Goal: Communication & Community: Ask a question

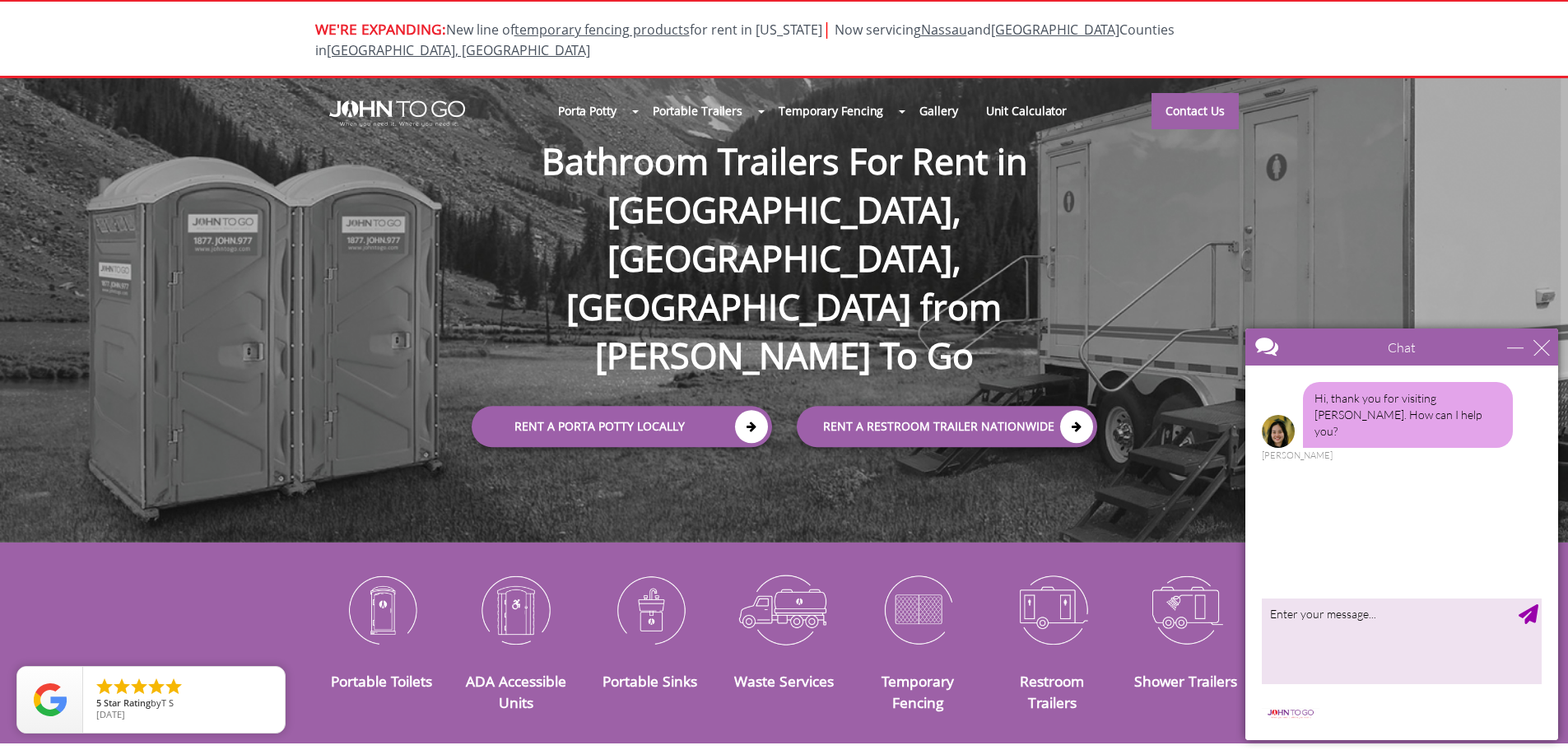
scroll to position [83, 0]
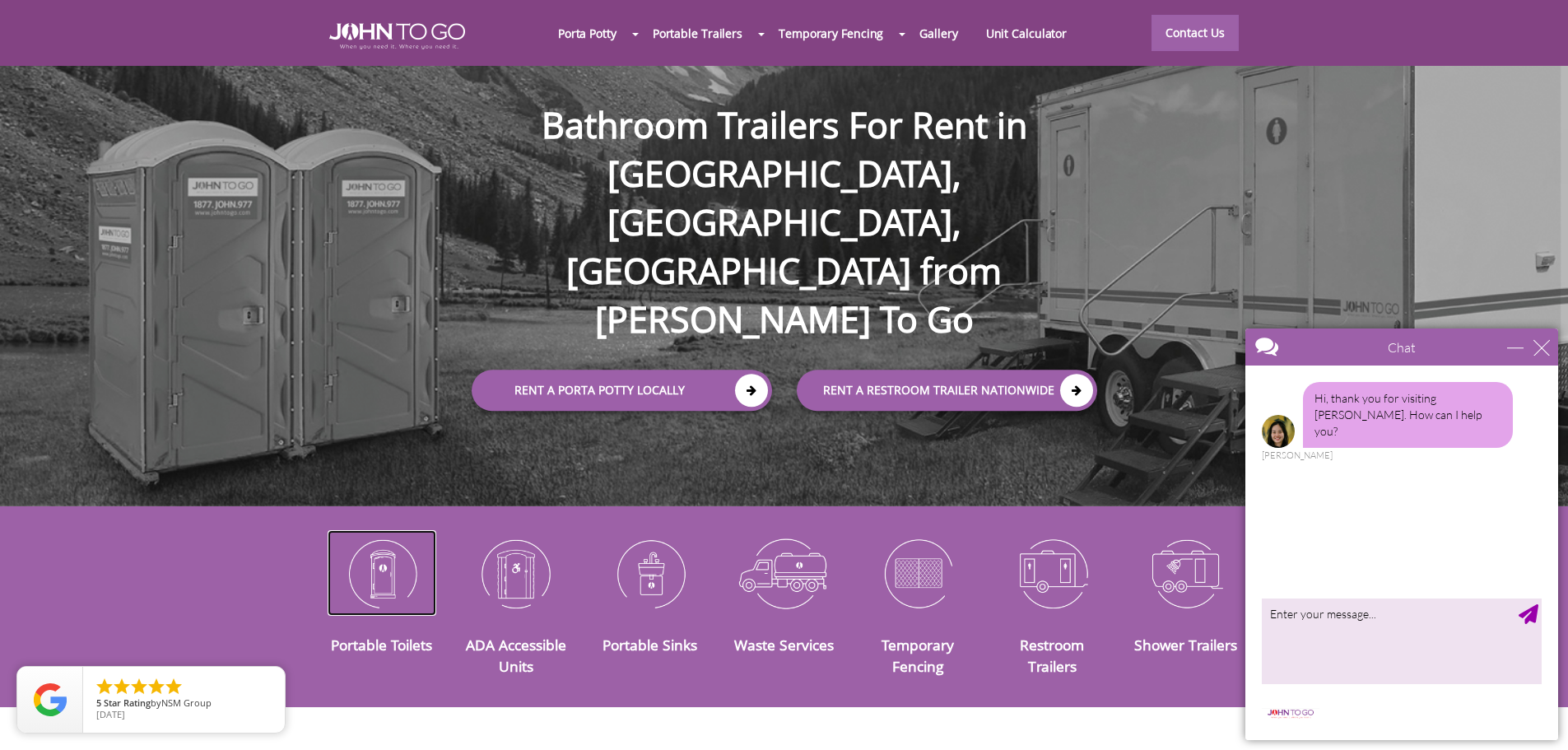
click at [392, 576] on img at bounding box center [382, 572] width 109 height 86
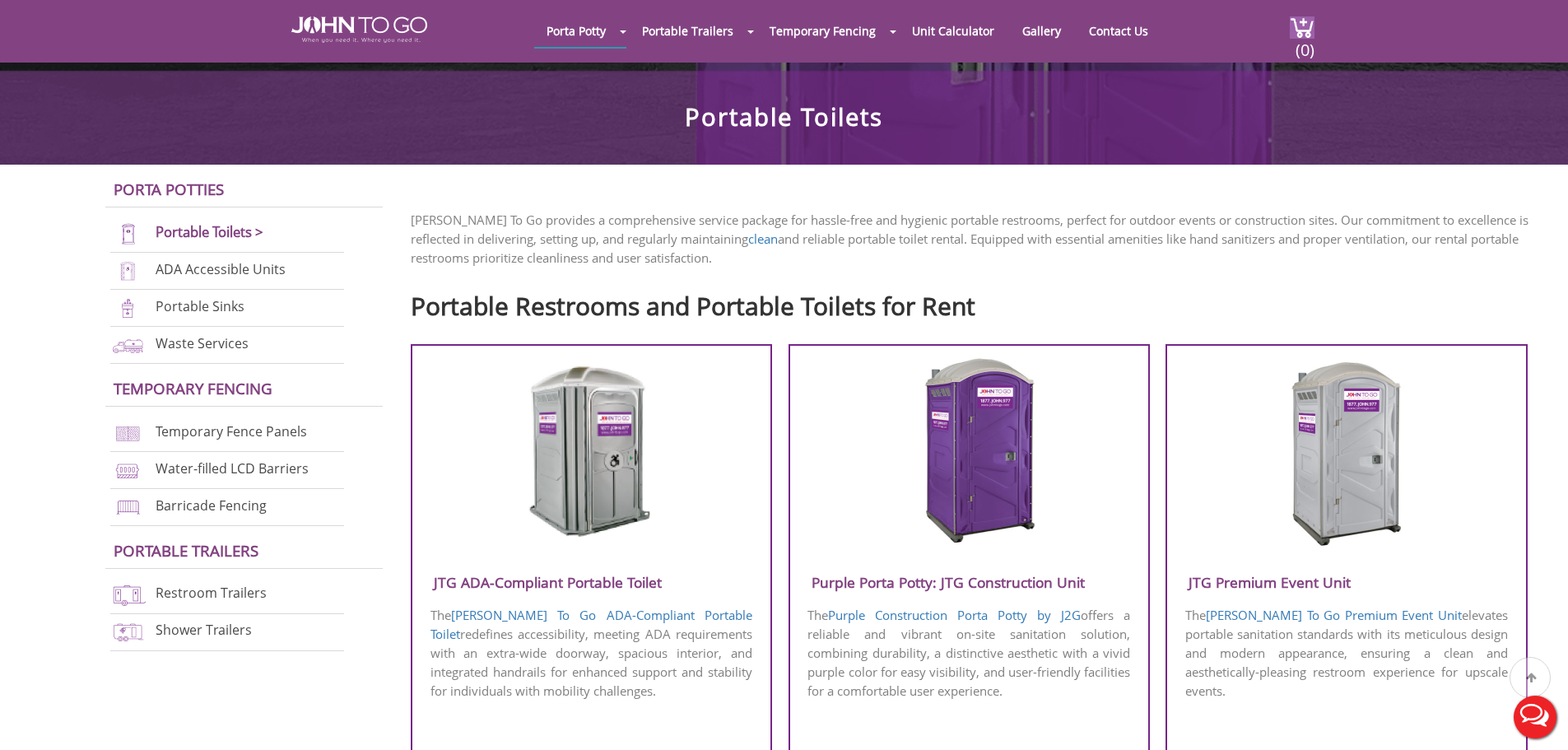
scroll to position [411, 0]
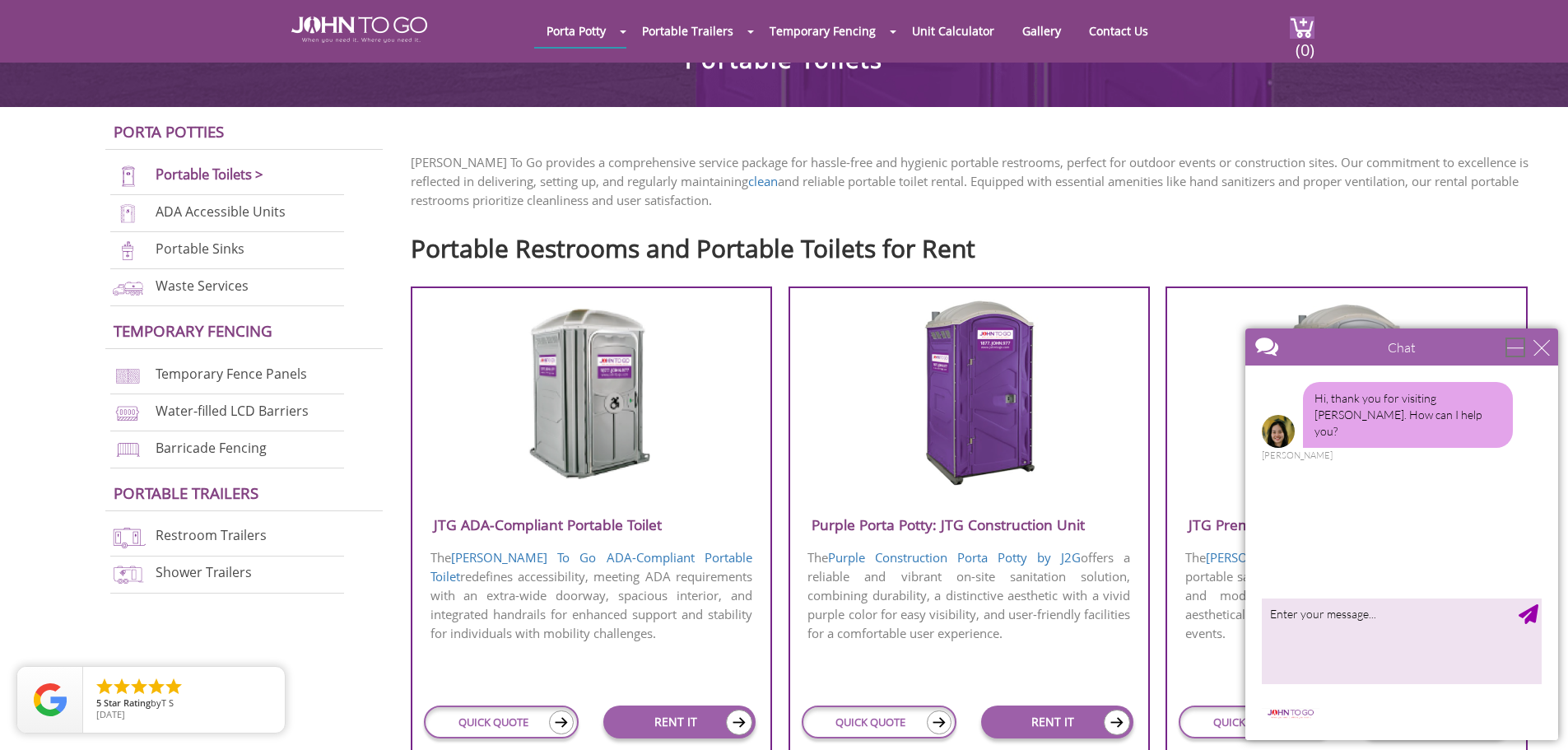
click at [1524, 344] on div "minimize" at bounding box center [1515, 346] width 17 height 17
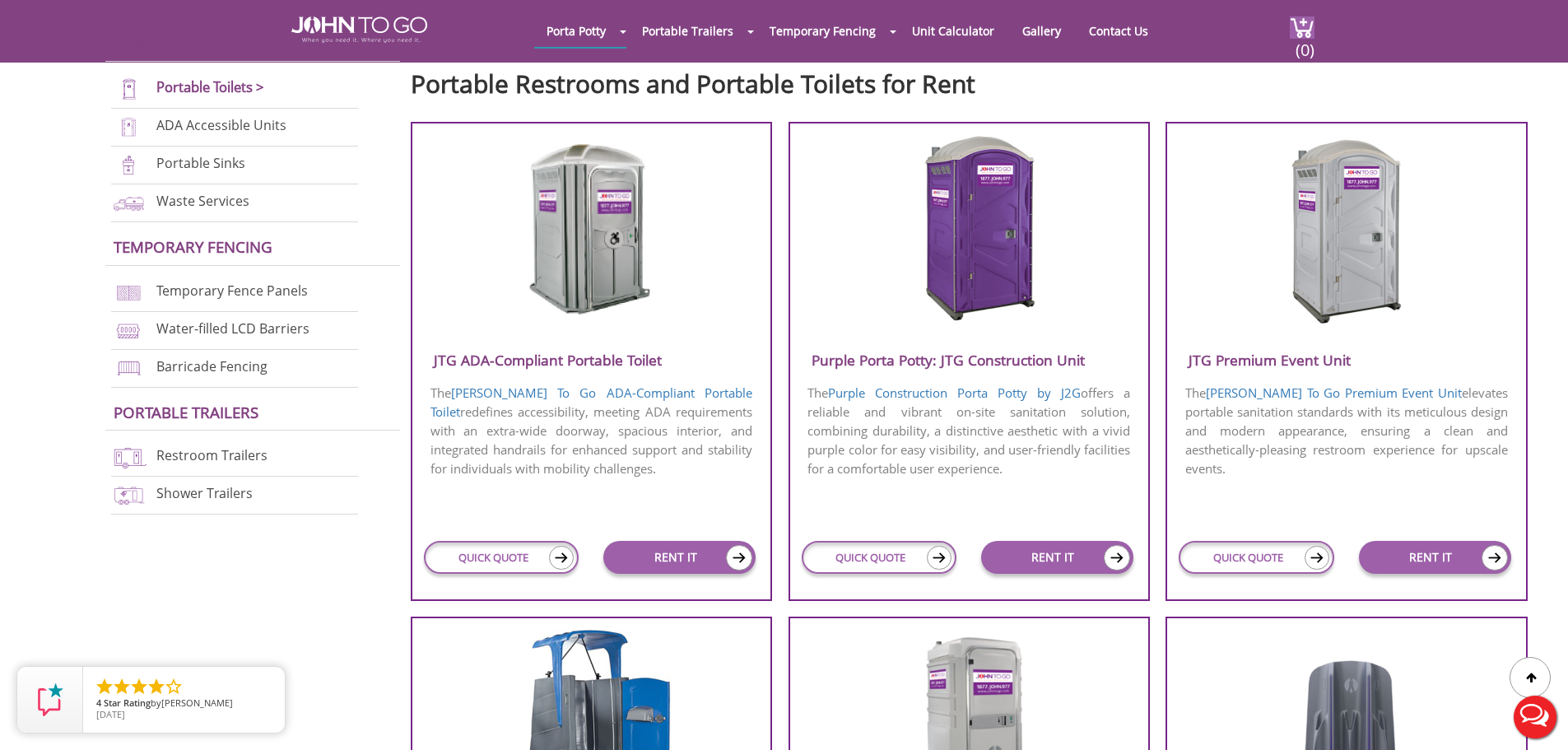
scroll to position [0, 0]
click at [194, 160] on link "Portable Sinks" at bounding box center [201, 162] width 89 height 18
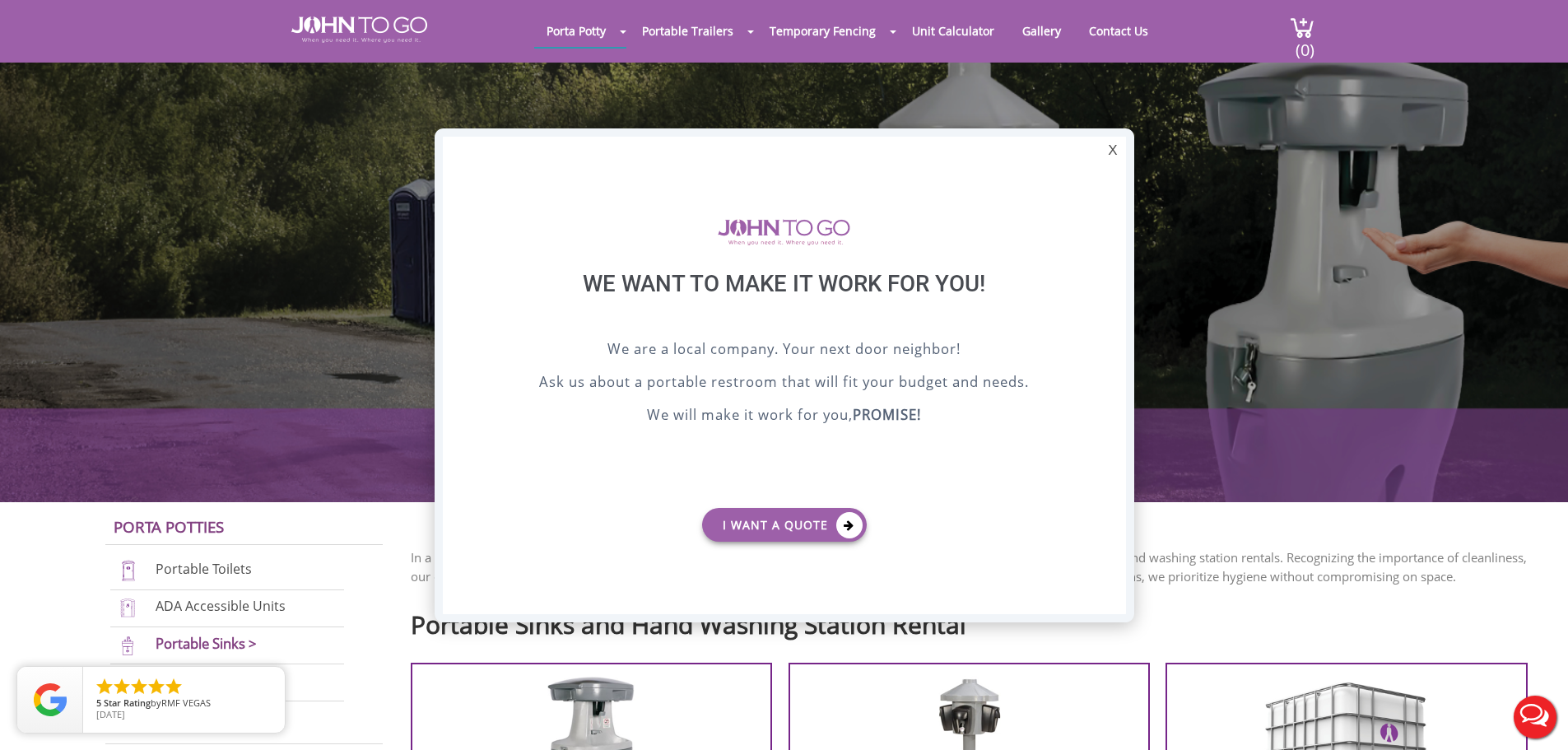
click at [1098, 31] on div at bounding box center [784, 375] width 1568 height 750
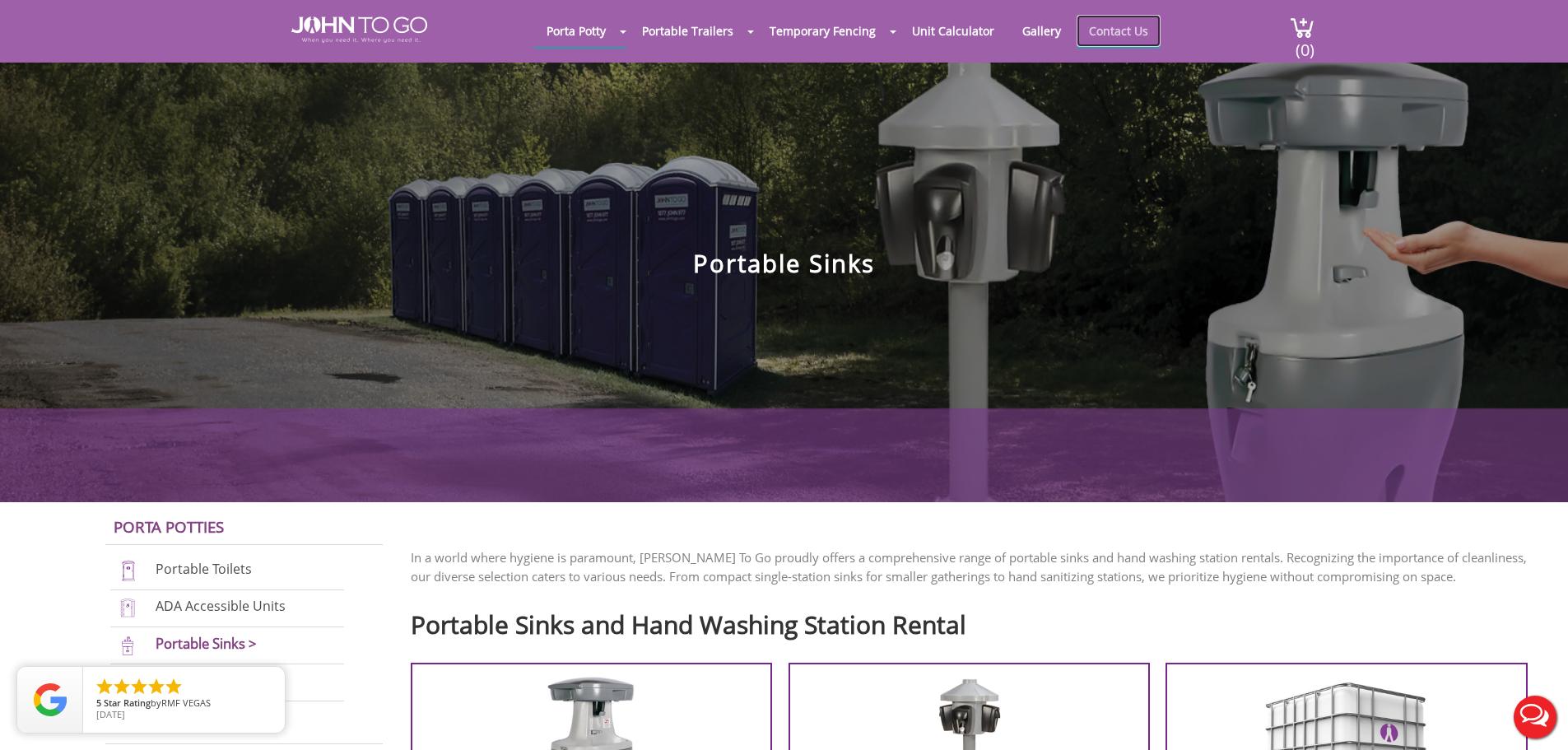
click at [1099, 31] on link "Contact Us" at bounding box center [1118, 31] width 84 height 32
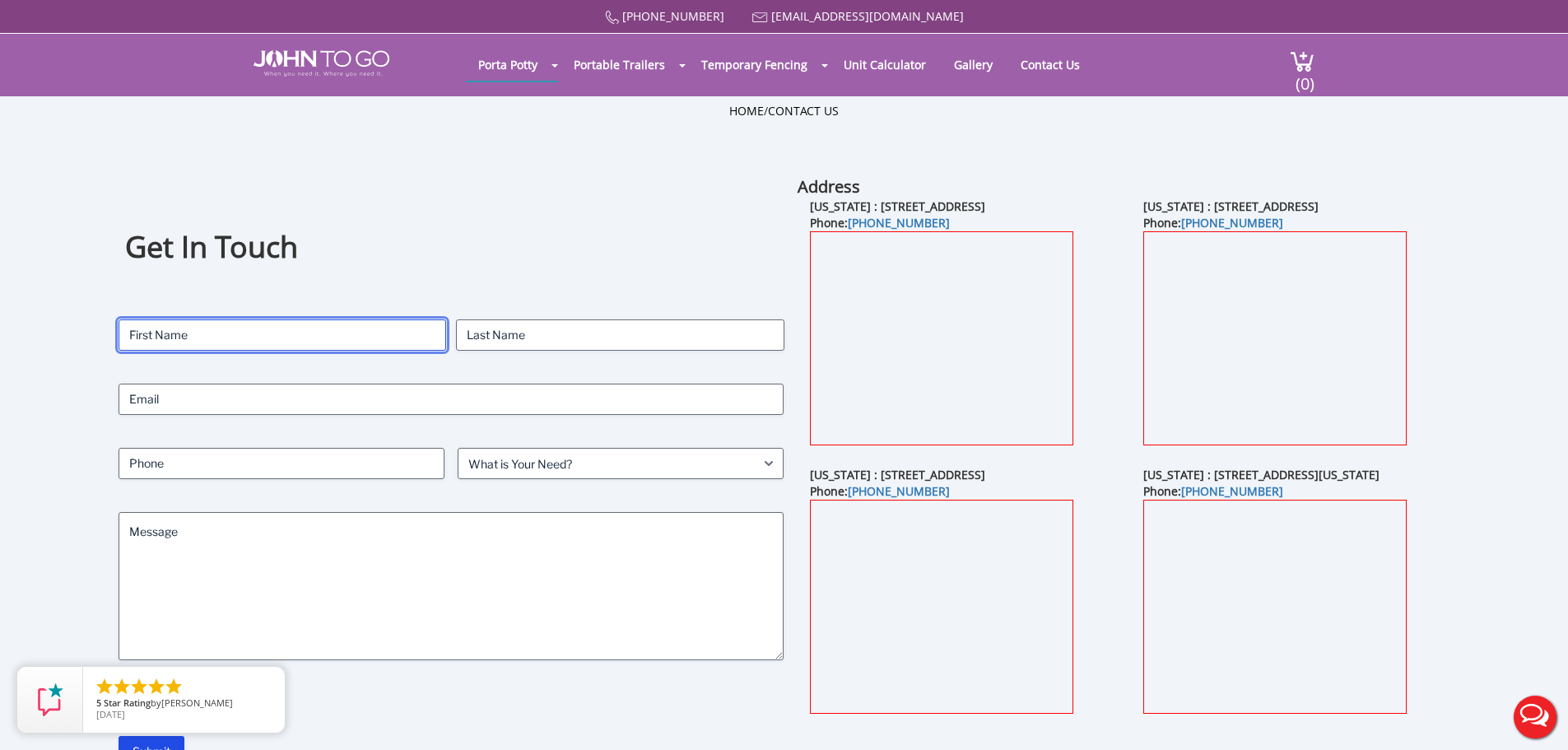
click at [223, 342] on input "First" at bounding box center [282, 335] width 328 height 31
type input "Jermaine"
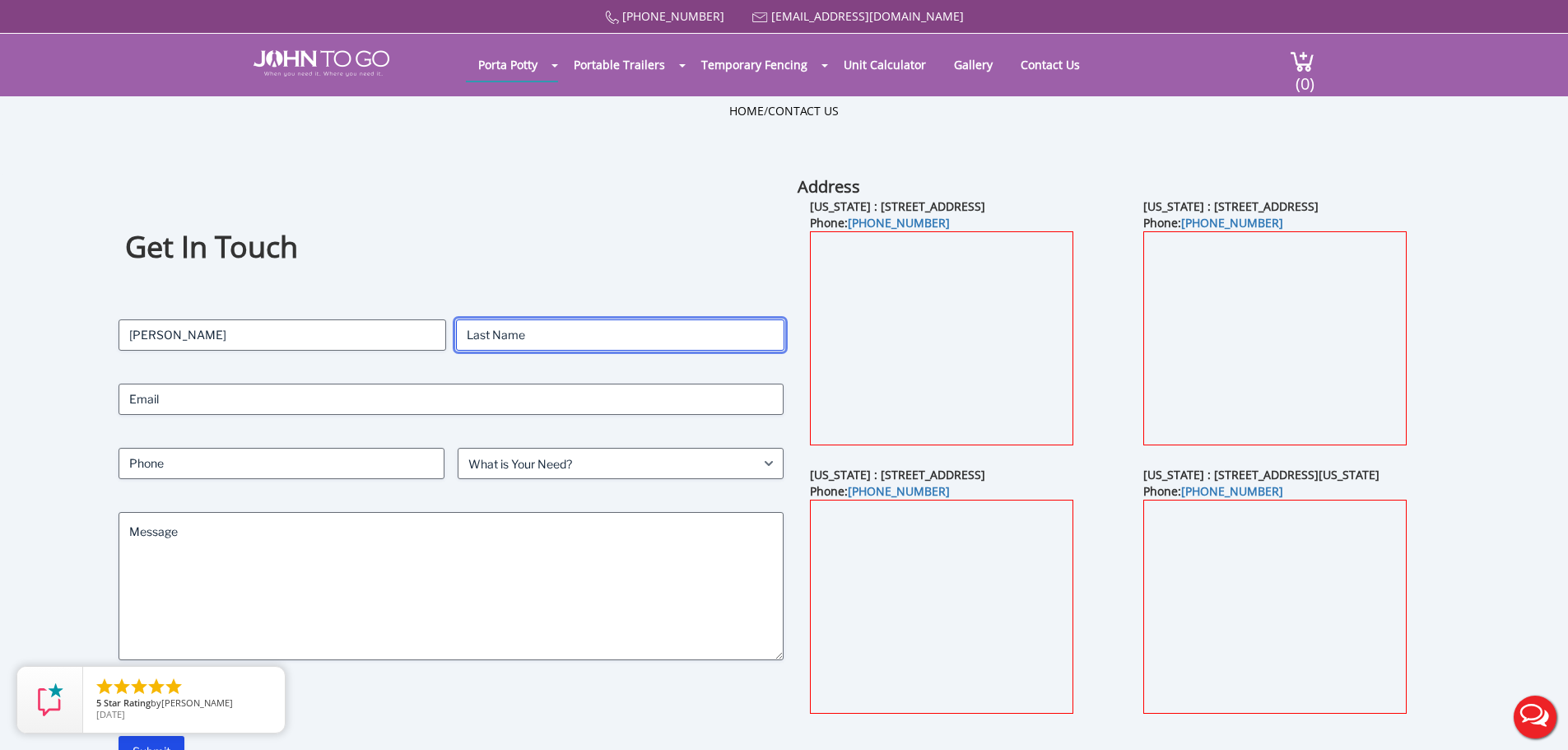
type input "Mann"
type input "jmann@haledon.org"
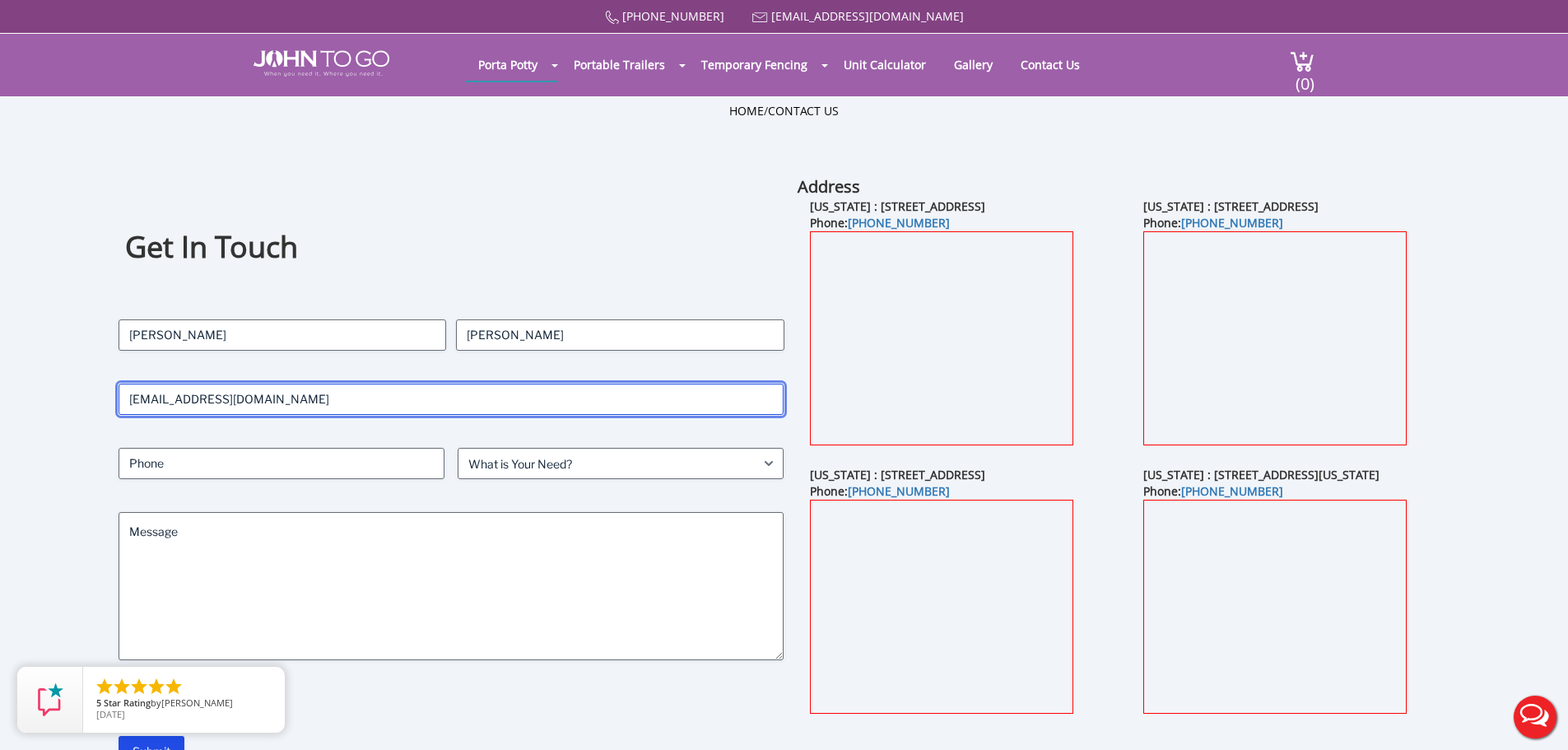
type input "9733331393"
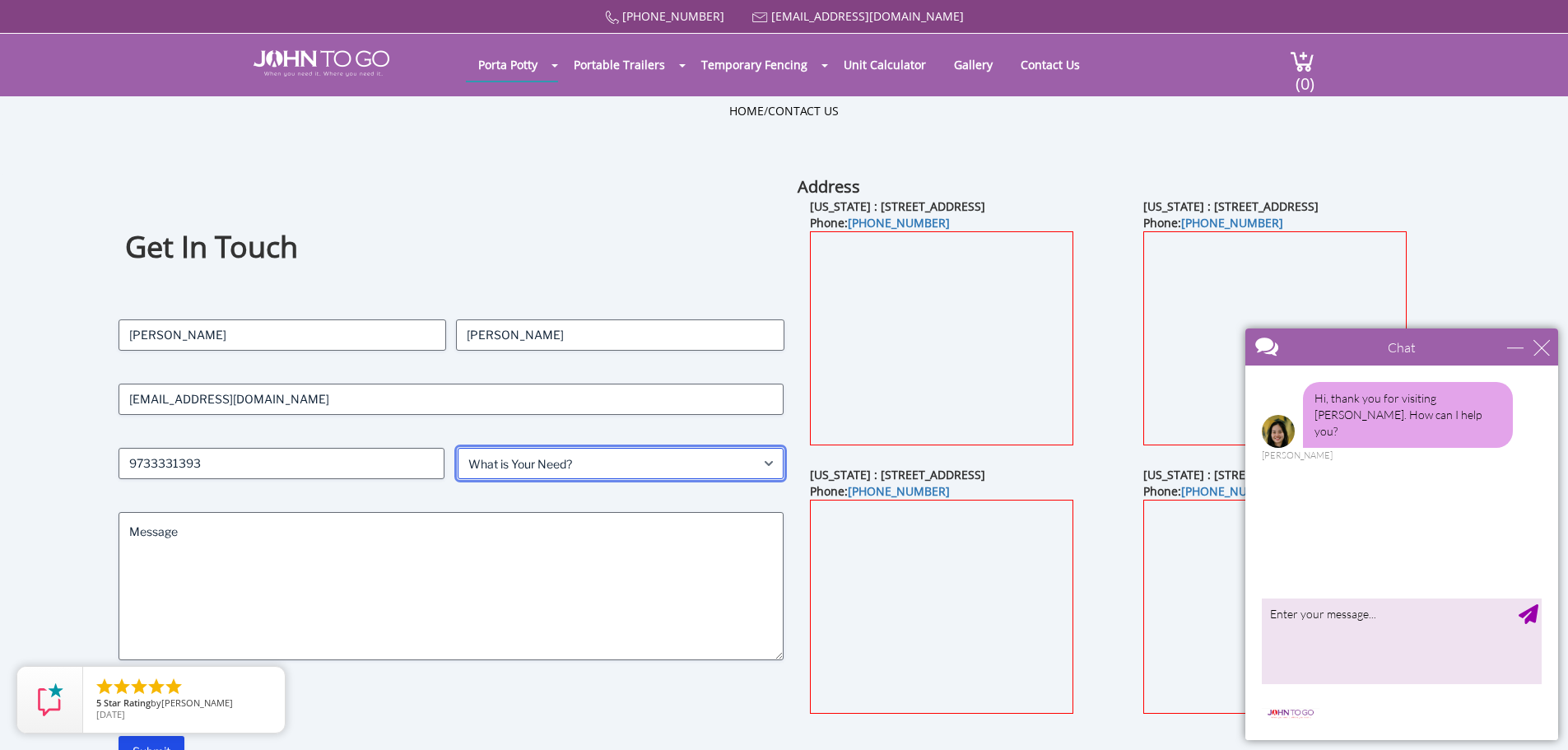
click at [725, 467] on select "What is Your Need? Business Residential Government Event" at bounding box center [620, 464] width 326 height 31
select select "Government"
click at [458, 448] on select "What is Your Need? Business Residential Government Event" at bounding box center [620, 464] width 326 height 31
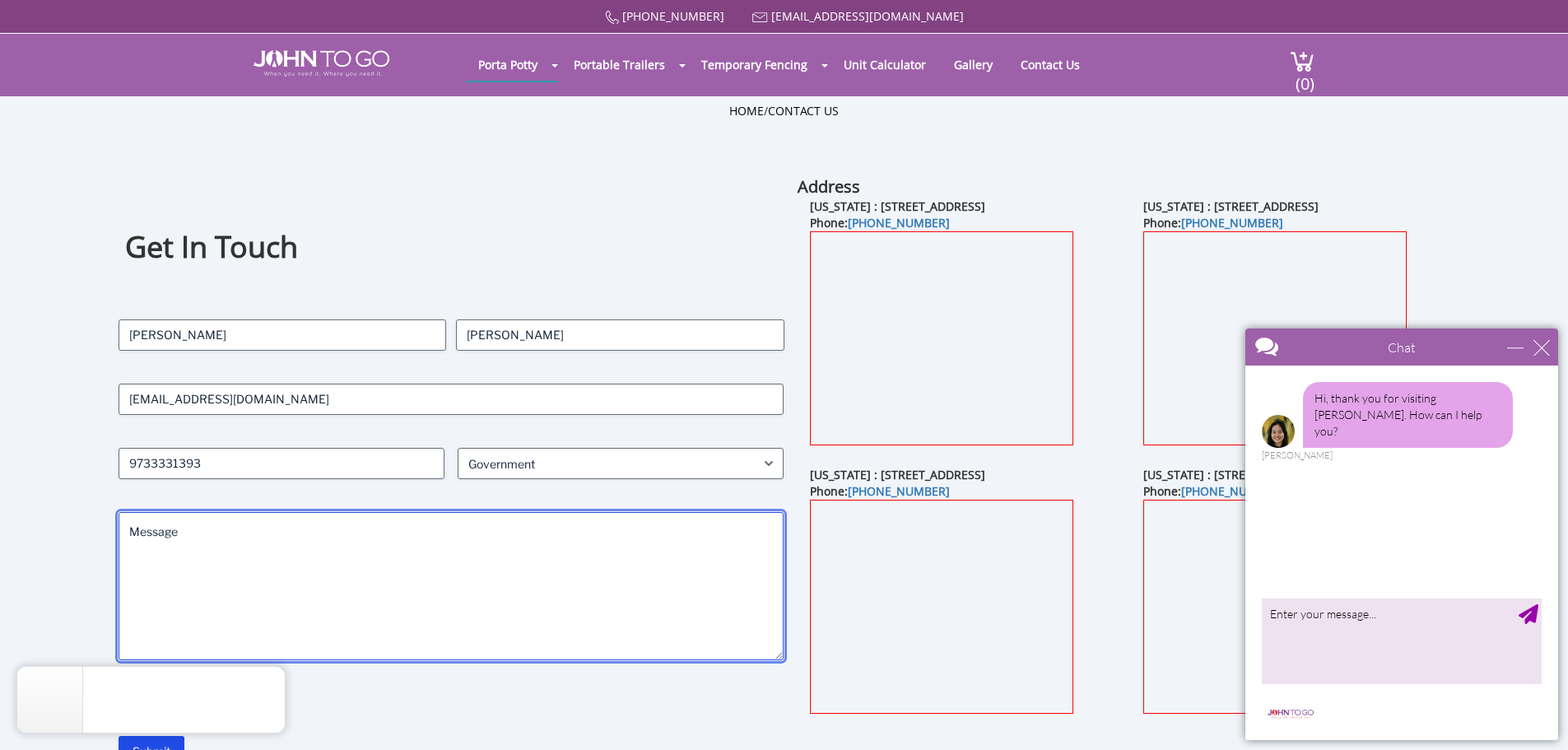
click at [265, 539] on textarea "Message" at bounding box center [451, 586] width 665 height 148
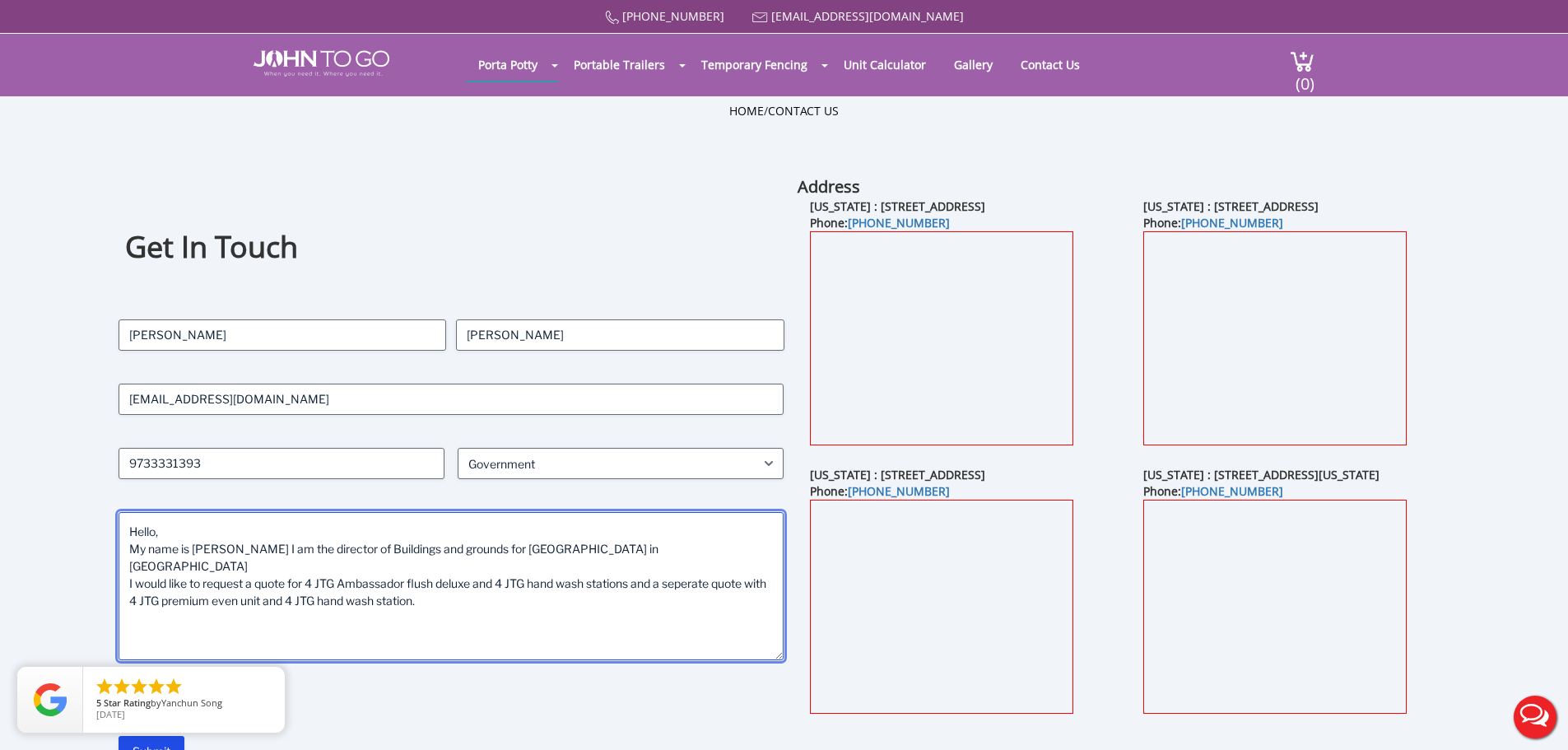
click at [706, 571] on textarea "Hello, My name is Jermaine Mann I am the director of Buildings and grounds for …" at bounding box center [451, 586] width 665 height 148
click at [694, 569] on textarea "Hello, My name is Jermaine Mann I am the director of Buildings and grounds for …" at bounding box center [451, 586] width 665 height 148
click at [716, 565] on textarea "Hello, My name is Jermaine Mann I am the director of Buildings and grounds for …" at bounding box center [451, 586] width 665 height 148
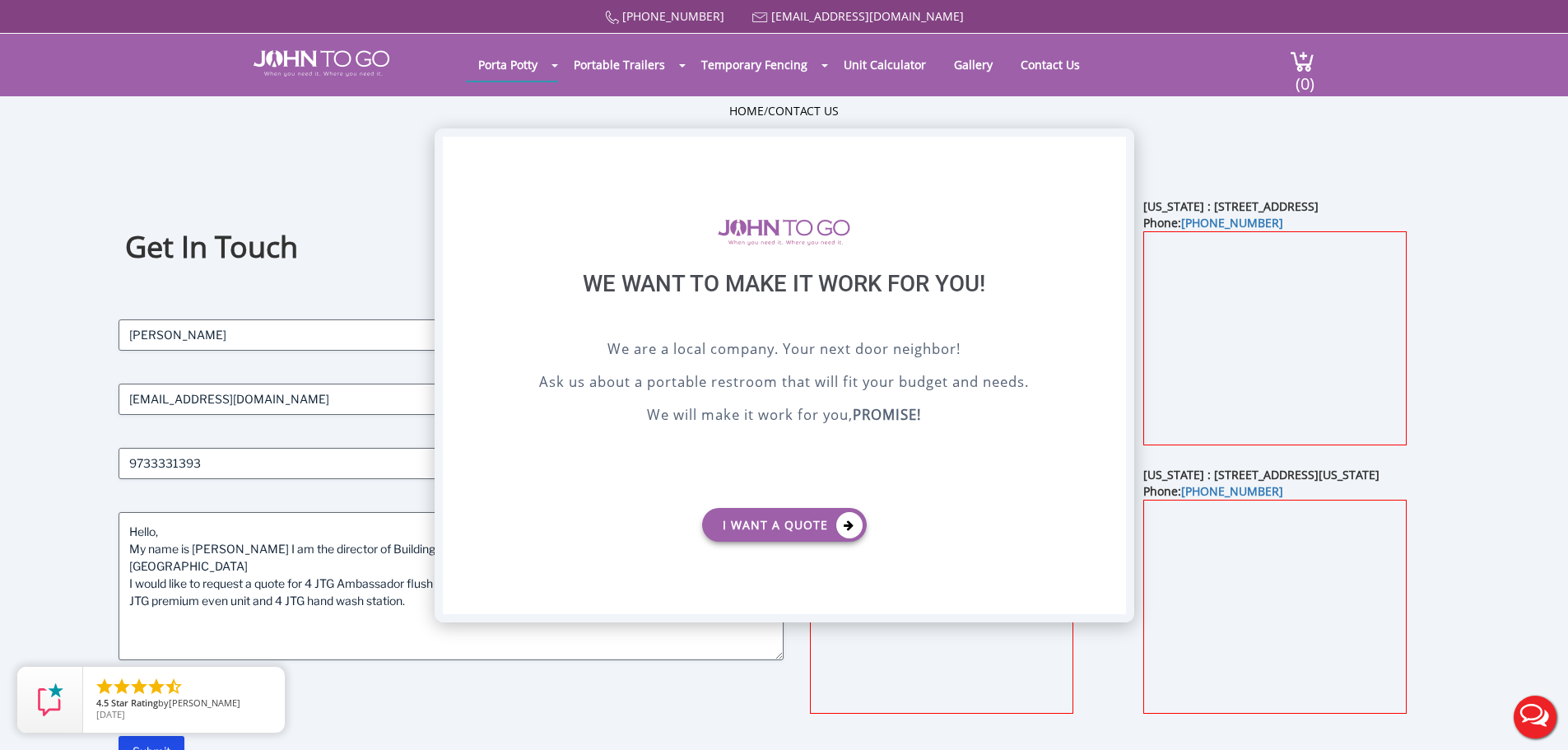
click at [1108, 154] on div "X" at bounding box center [1112, 151] width 26 height 28
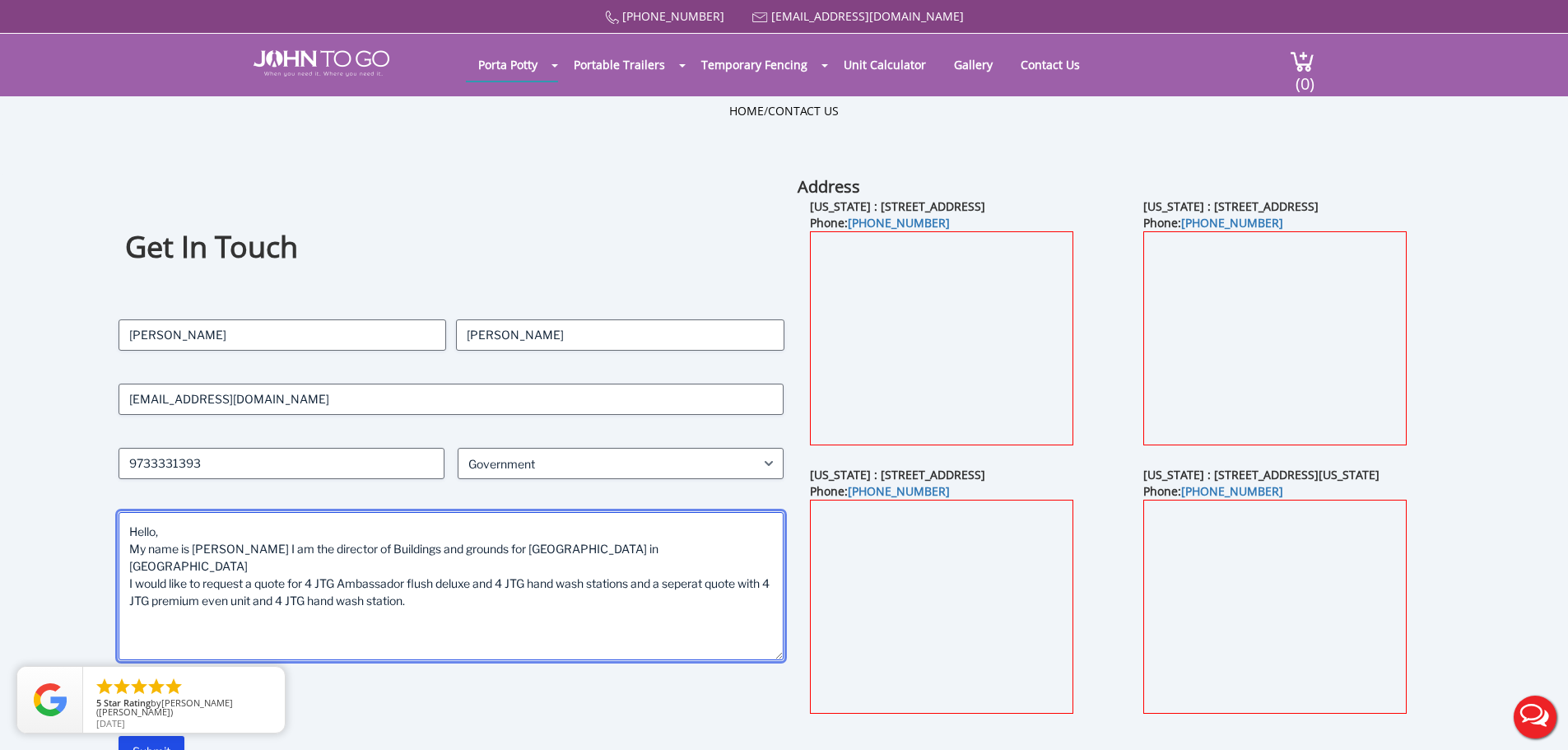
click at [712, 565] on textarea "Hello, My name is Jermaine Mann I am the director of Buildings and grounds for …" at bounding box center [451, 586] width 665 height 148
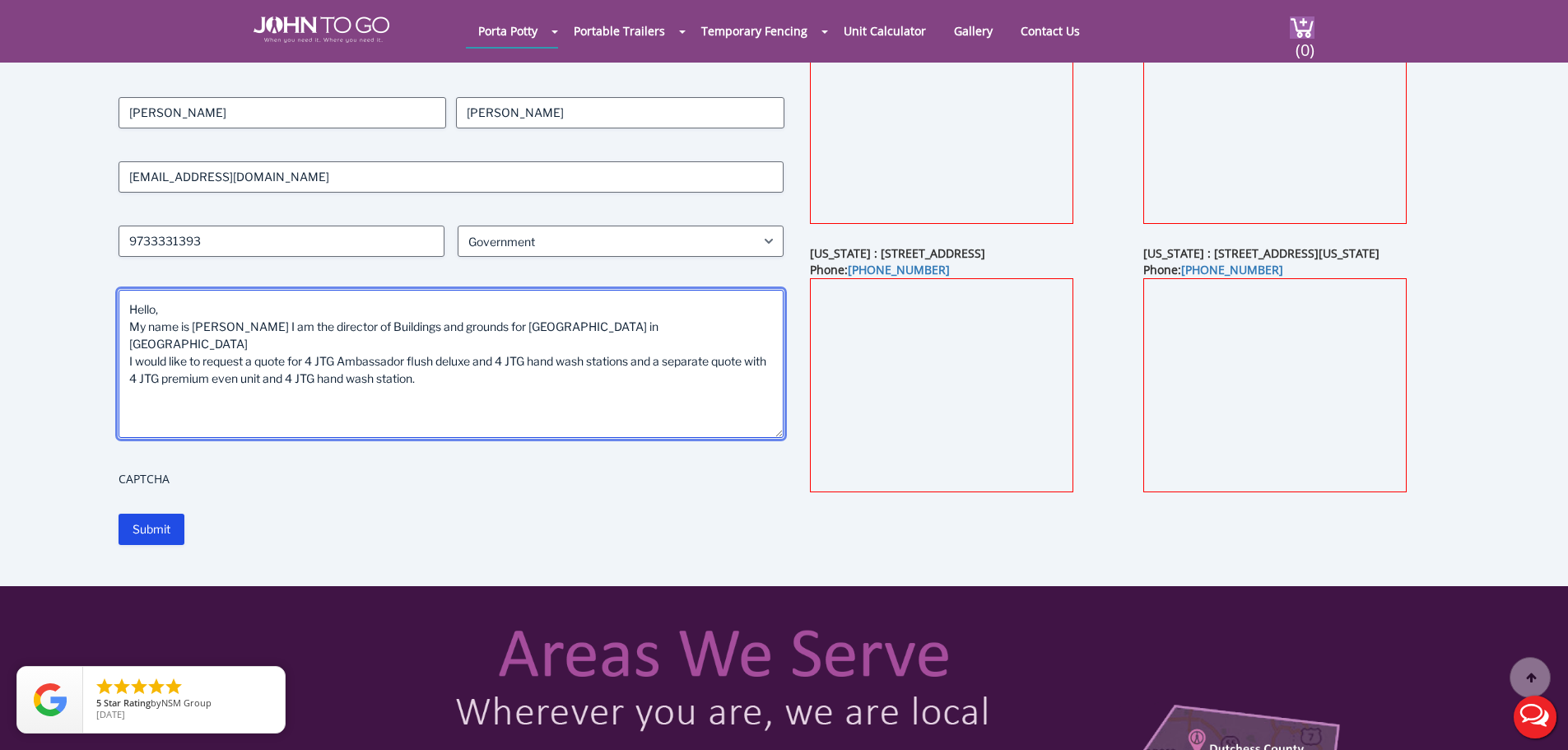
scroll to position [164, 0]
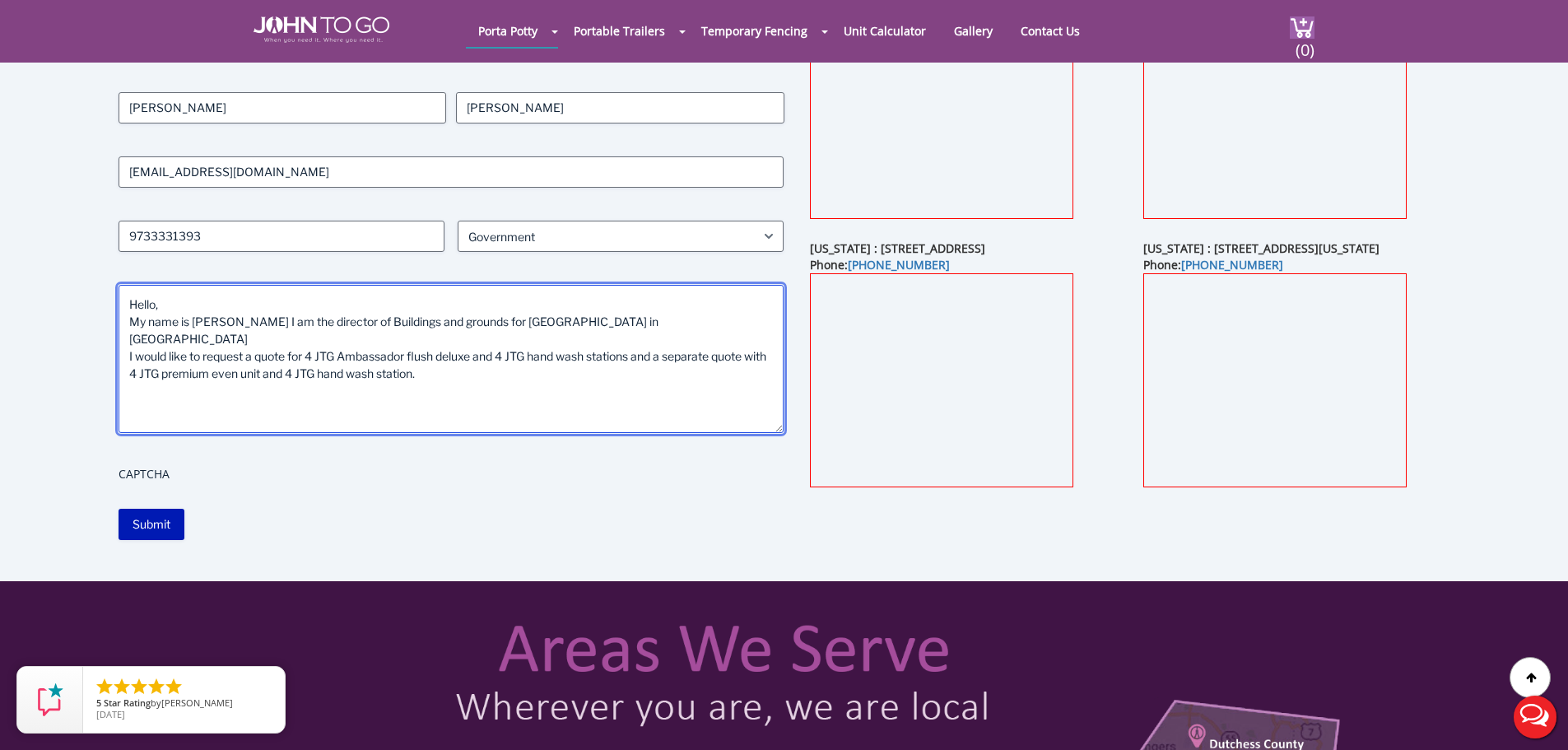
type textarea "Hello, My name is Jermaine Mann I am the director of Buildings and grounds for …"
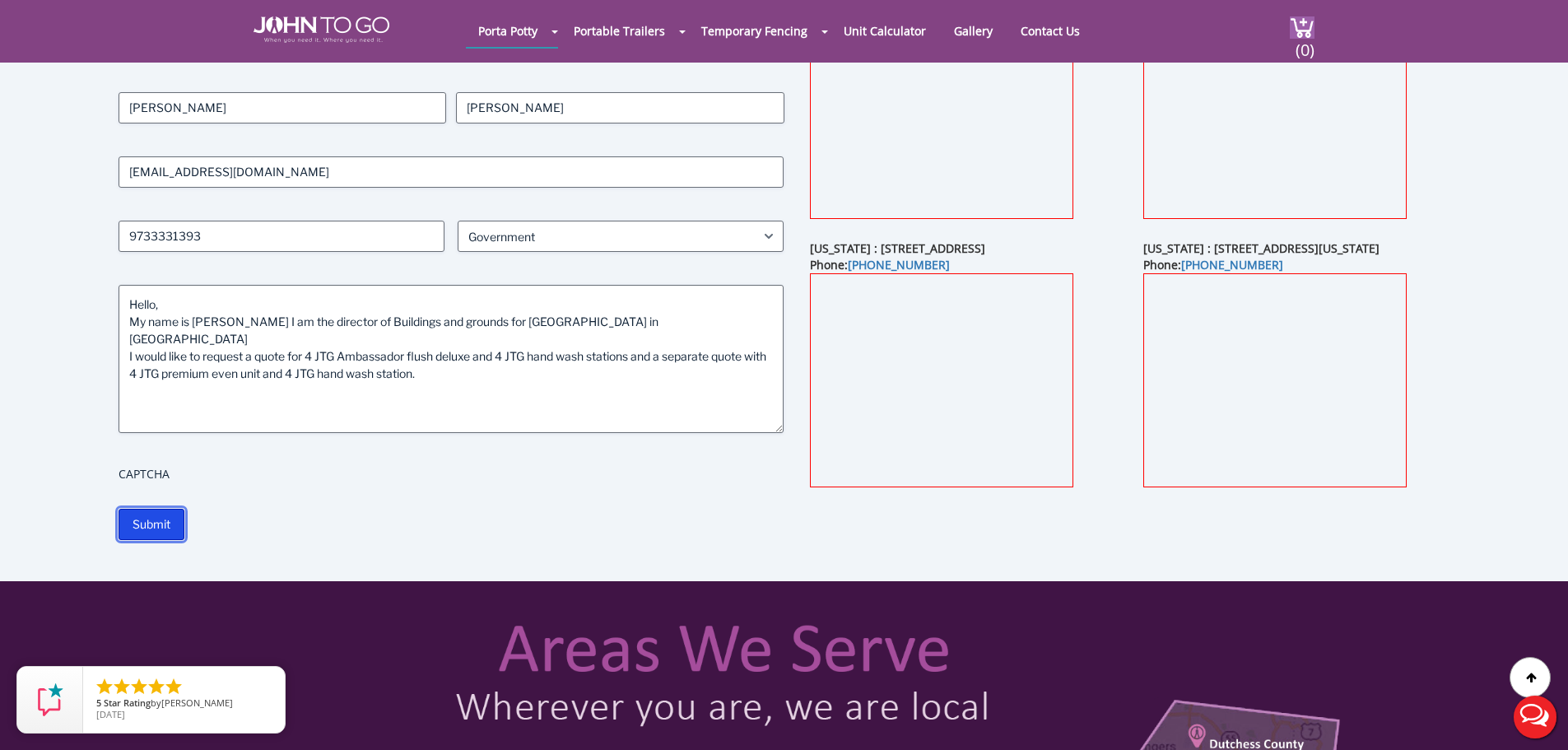
click at [145, 525] on input "Submit" at bounding box center [151, 525] width 66 height 31
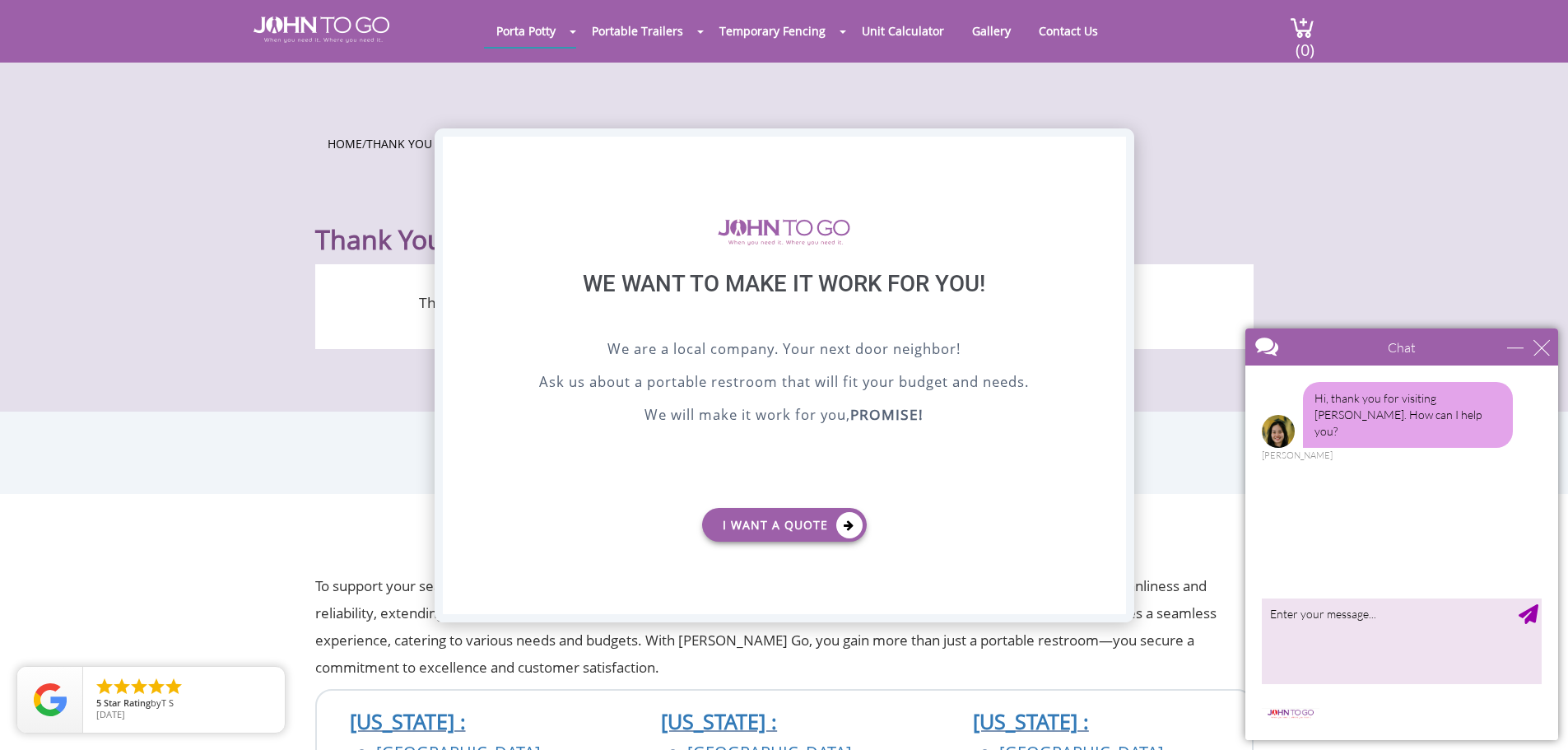
click at [1108, 159] on div "X" at bounding box center [1112, 151] width 26 height 28
